Goal: Task Accomplishment & Management: Manage account settings

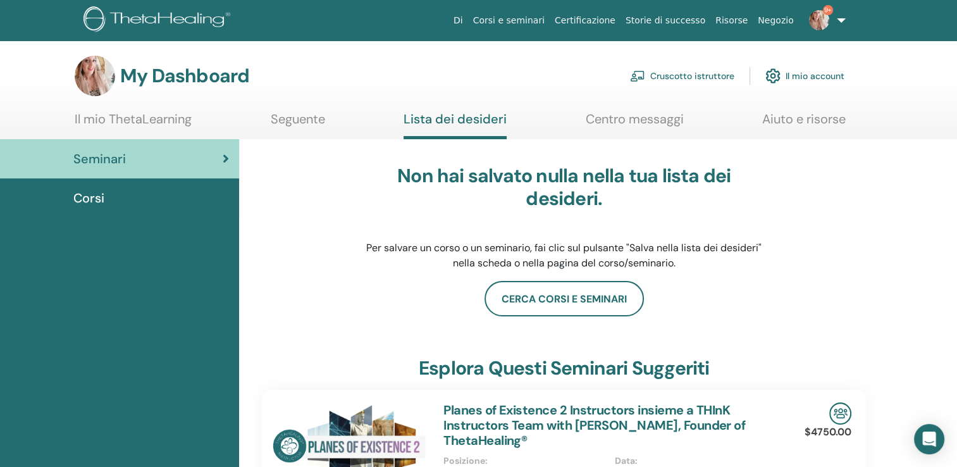
click at [687, 71] on link "Cruscotto istruttore" at bounding box center [682, 76] width 104 height 28
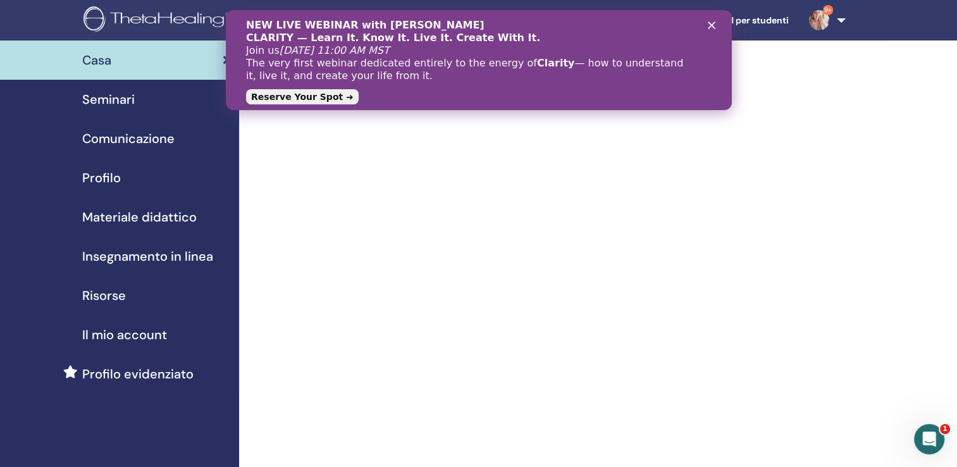
click at [710, 27] on icon "Chiudi" at bounding box center [711, 26] width 8 height 8
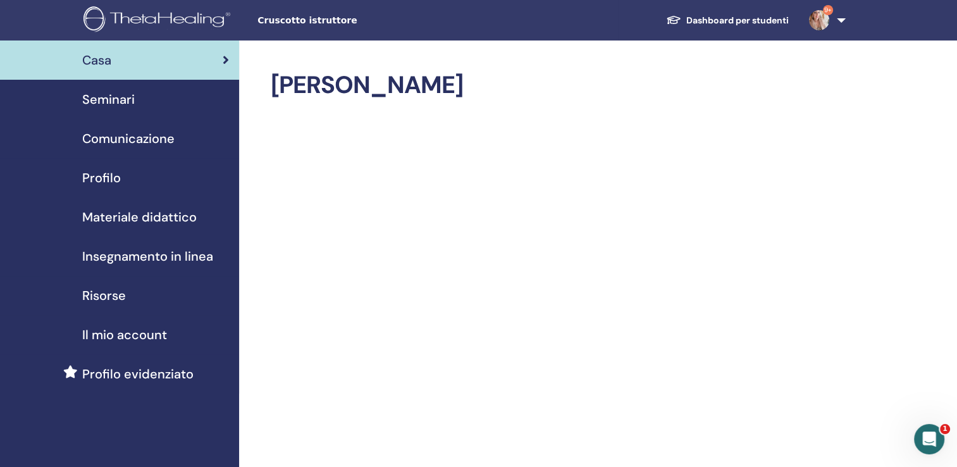
click at [109, 102] on span "Seminari" at bounding box center [108, 99] width 53 height 19
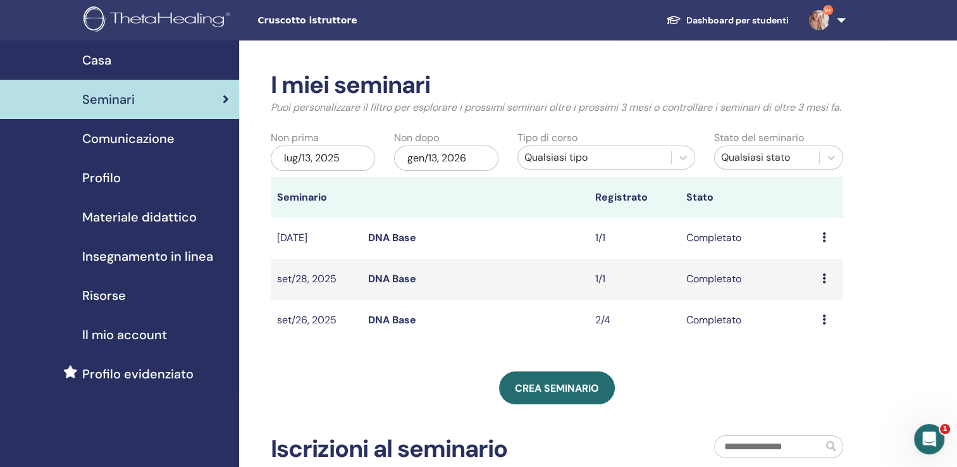
click at [820, 294] on td "Anteprima Partecipanti" at bounding box center [829, 279] width 27 height 41
click at [822, 283] on icon at bounding box center [824, 278] width 4 height 10
click at [822, 323] on link "Partecipanti" at bounding box center [817, 323] width 57 height 13
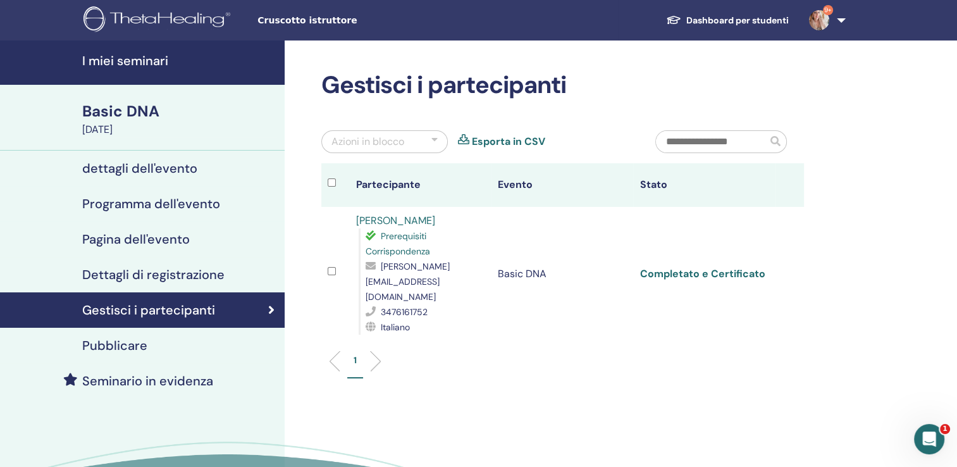
click at [687, 268] on link "Completato e Certificato" at bounding box center [702, 273] width 125 height 13
